Goal: Transaction & Acquisition: Purchase product/service

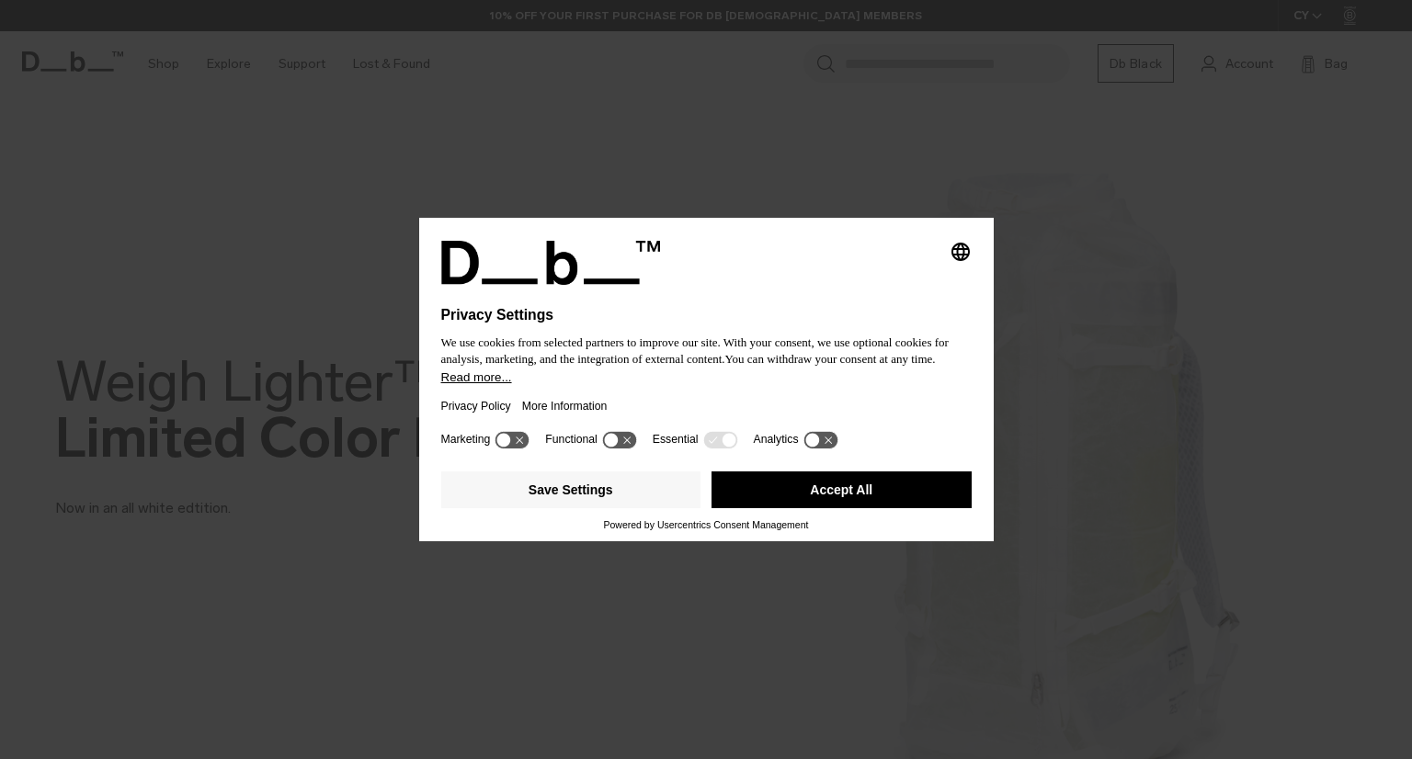
click at [824, 501] on button "Accept All" at bounding box center [842, 490] width 260 height 37
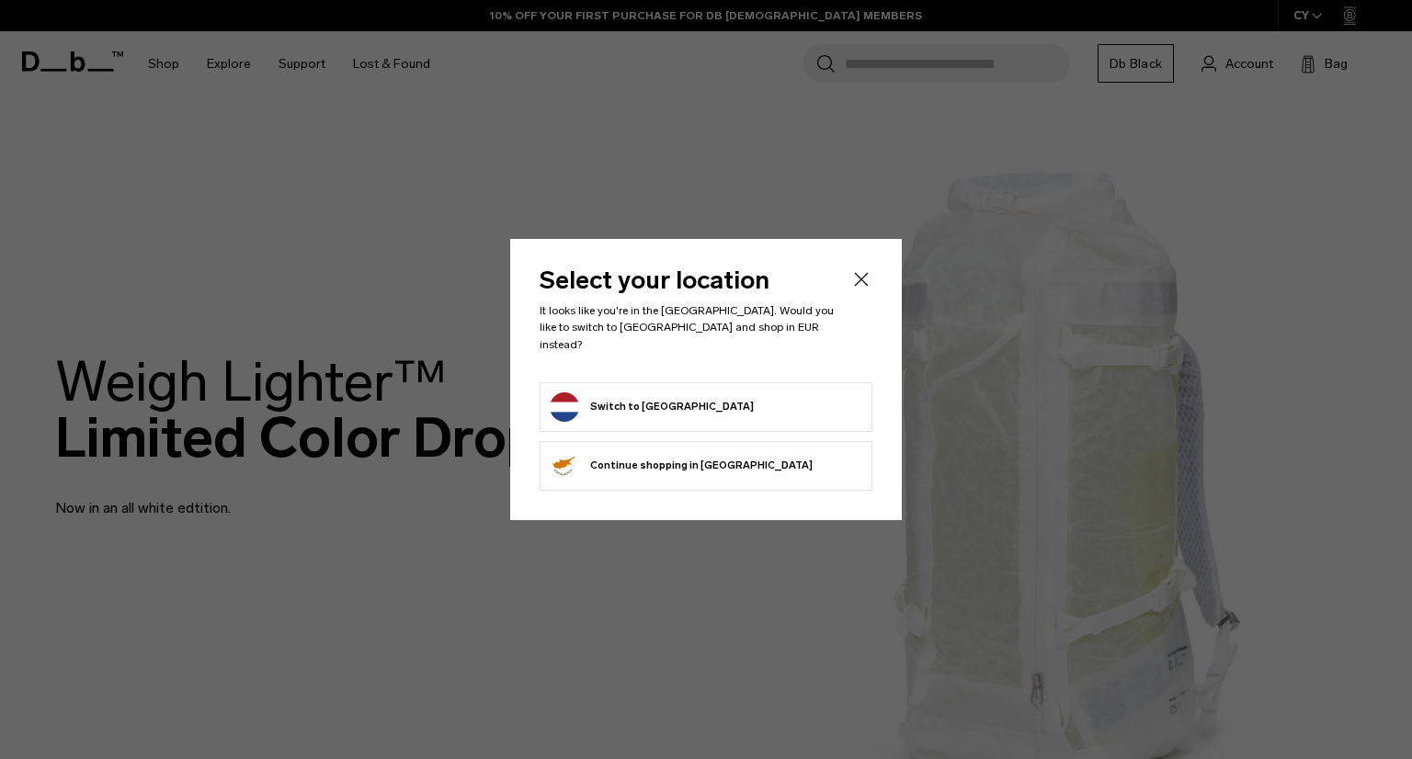
click at [660, 393] on button "Switch to [GEOGRAPHIC_DATA]" at bounding box center [652, 407] width 204 height 29
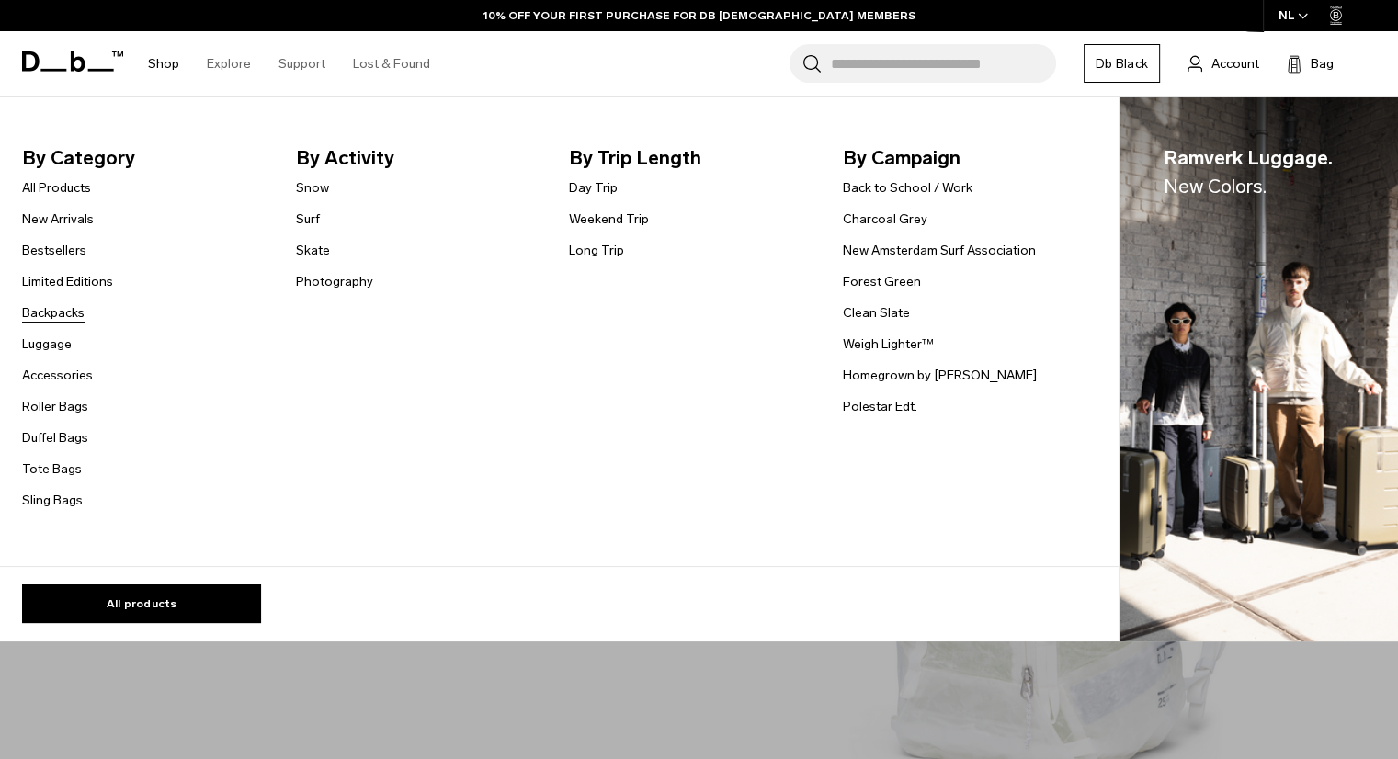
click at [51, 313] on link "Backpacks" at bounding box center [53, 312] width 63 height 19
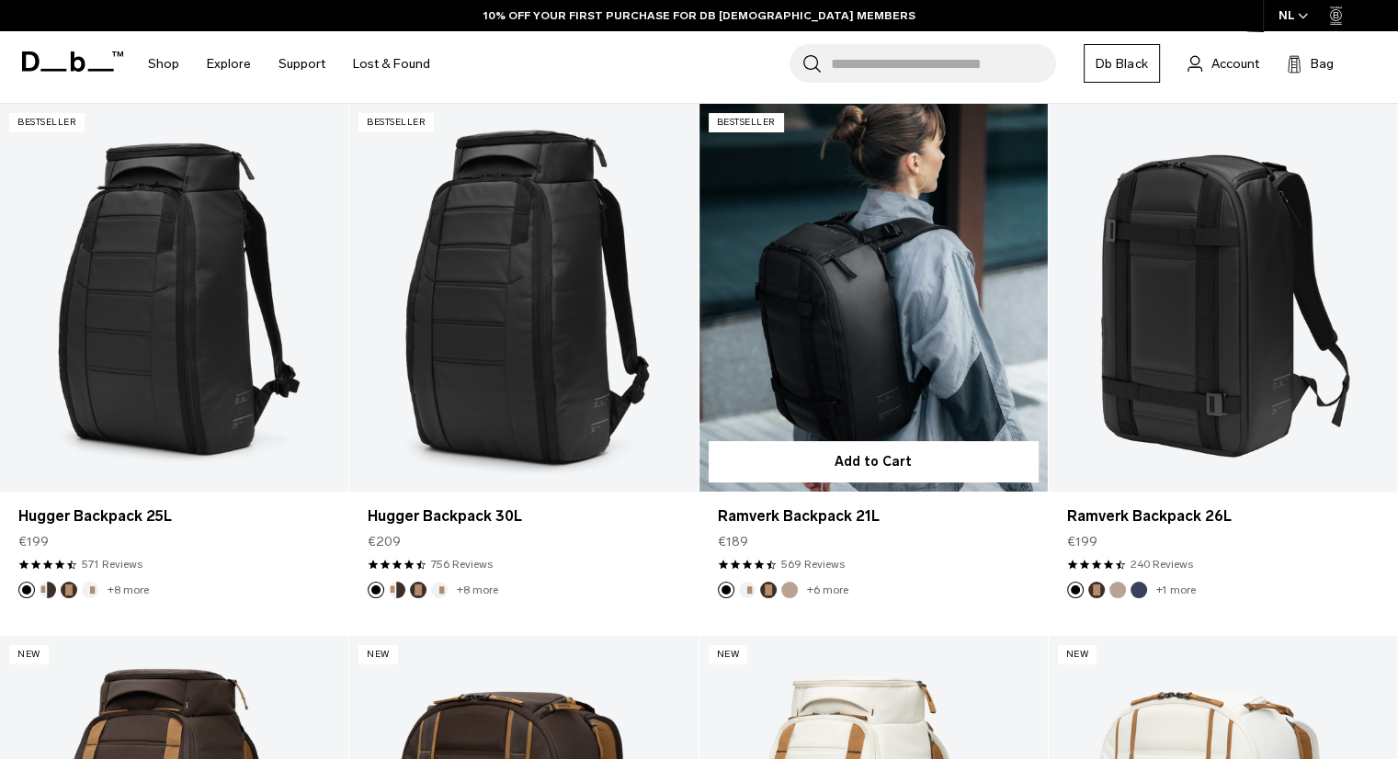
click at [902, 370] on link "Ramverk Backpack 21L" at bounding box center [874, 297] width 348 height 387
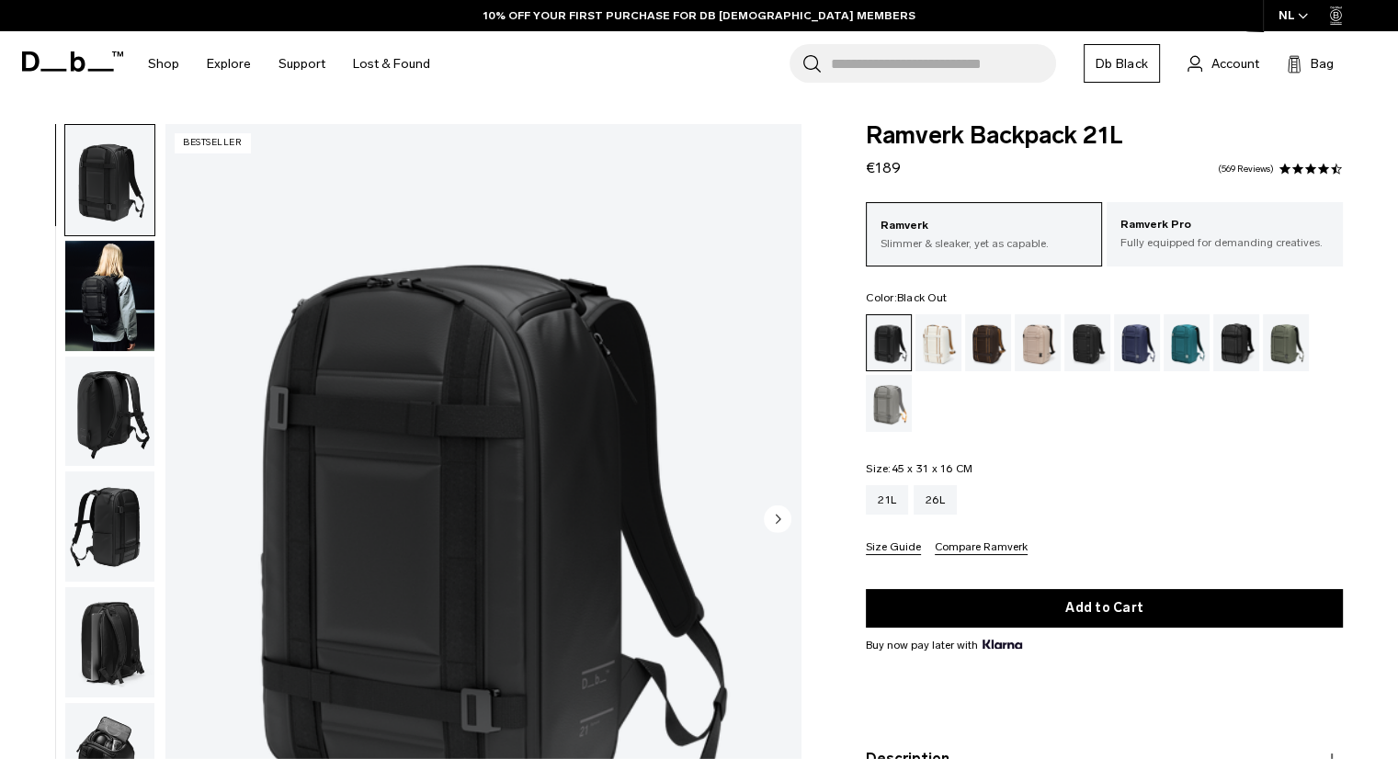
scroll to position [92, 0]
